Goal: Information Seeking & Learning: Find specific fact

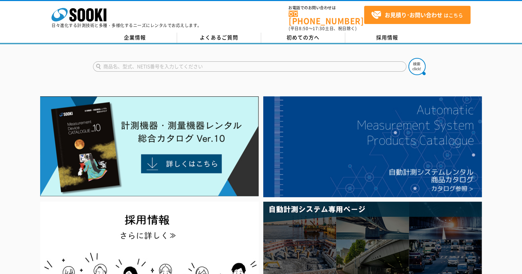
click at [199, 61] on input "text" at bounding box center [250, 66] width 314 height 10
type input "XOC"
click at [409, 58] on button at bounding box center [417, 66] width 17 height 17
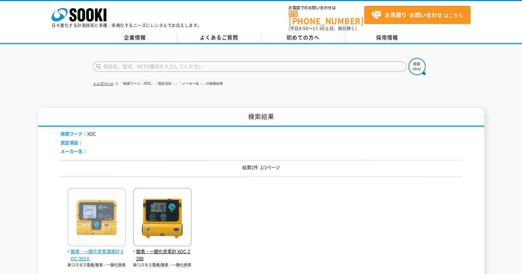
click at [114, 210] on img at bounding box center [97, 218] width 58 height 60
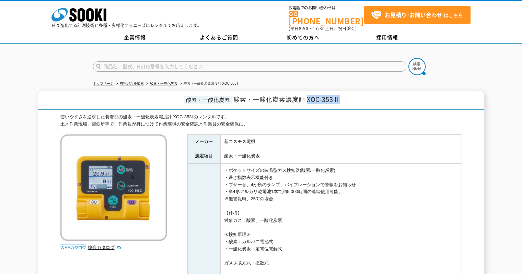
drag, startPoint x: 307, startPoint y: 94, endPoint x: 342, endPoint y: 90, distance: 35.6
click at [342, 91] on h1 "酸素・一酸化炭素 酸素・一酸化炭素濃度計 XOC-353Ⅱ" at bounding box center [261, 100] width 447 height 19
copy span "XOC-353Ⅱ"
